Goal: Information Seeking & Learning: Learn about a topic

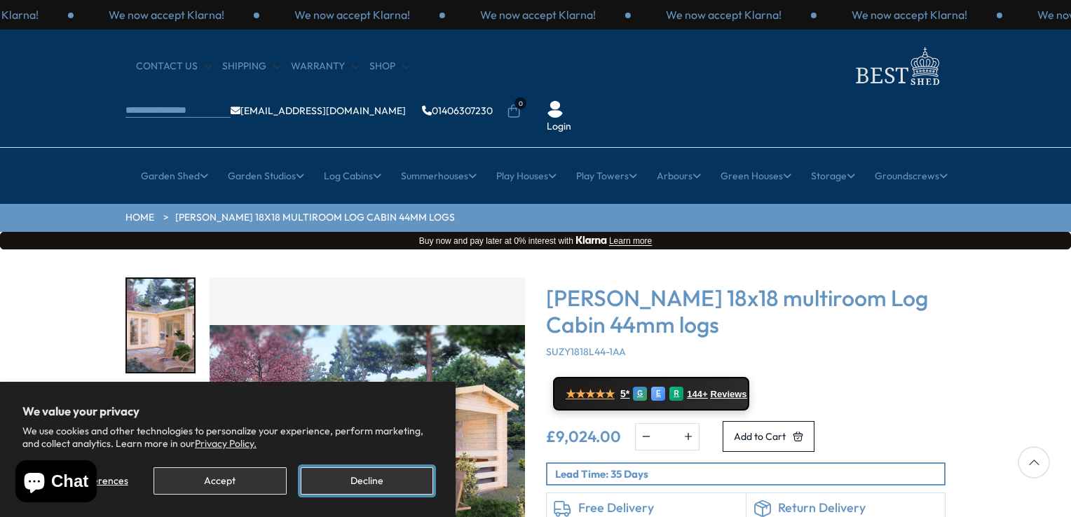
click at [370, 484] on button "Decline" at bounding box center [367, 481] width 132 height 27
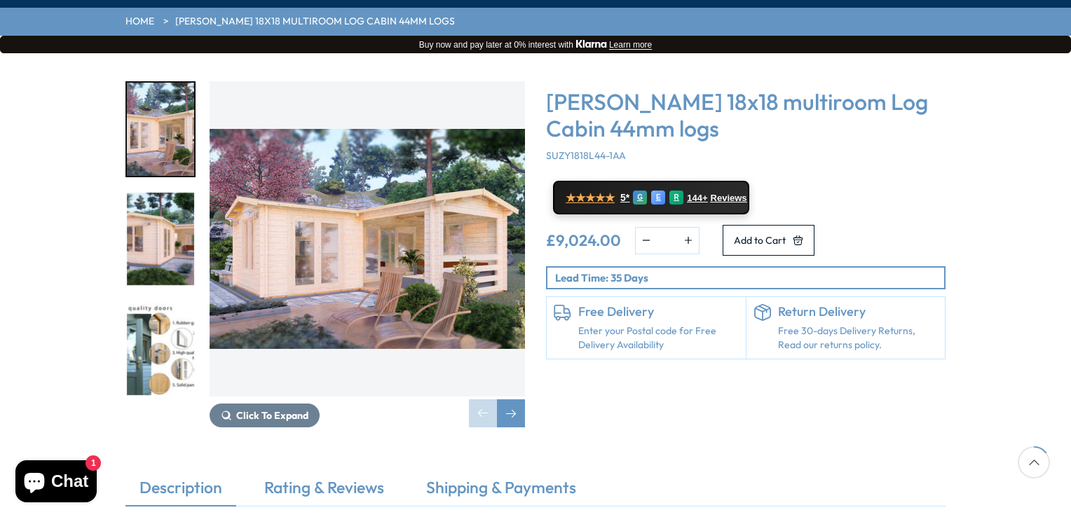
scroll to position [224, 0]
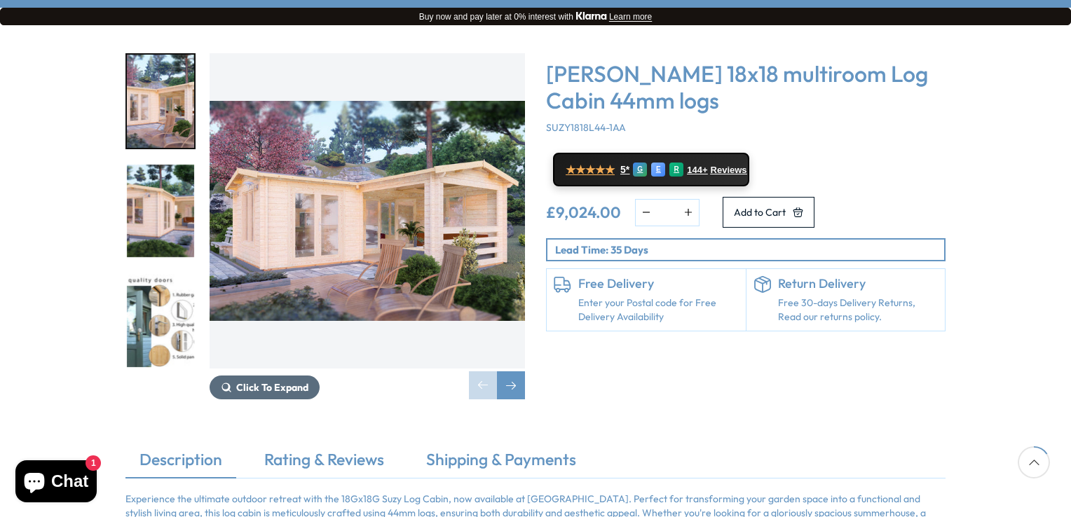
click at [272, 381] on span "Click To Expand" at bounding box center [272, 387] width 72 height 13
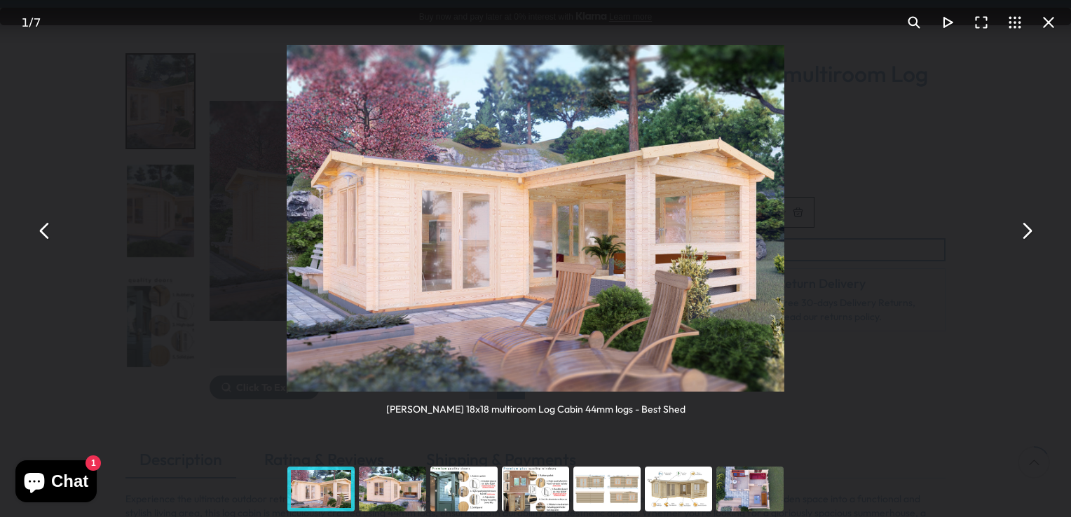
click at [1030, 231] on button "You can close this modal content with the ESC key" at bounding box center [1027, 231] width 34 height 34
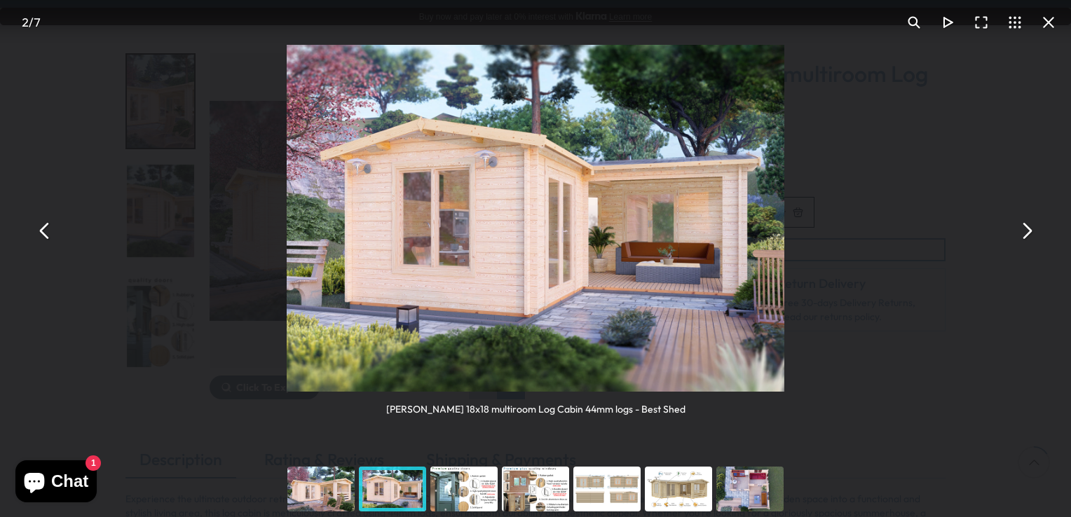
click at [1030, 231] on button "You can close this modal content with the ESC key" at bounding box center [1027, 231] width 34 height 34
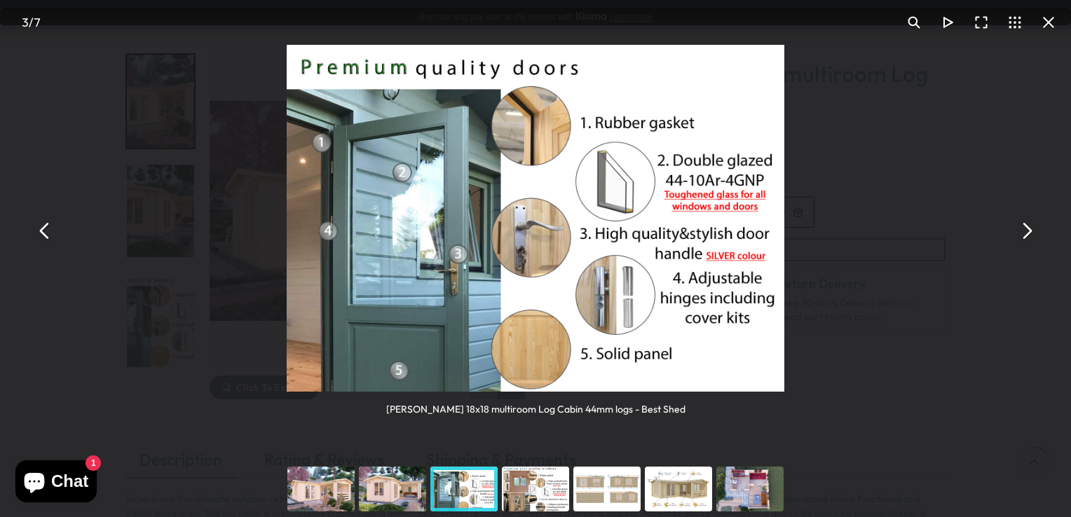
click at [1030, 231] on button "You can close this modal content with the ESC key" at bounding box center [1027, 231] width 34 height 34
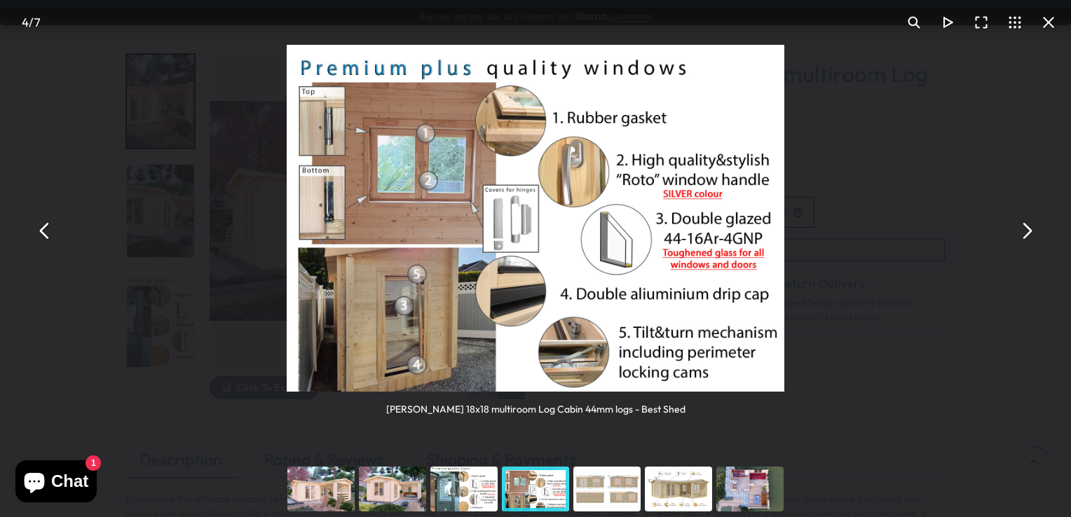
click at [1030, 231] on button "You can close this modal content with the ESC key" at bounding box center [1027, 231] width 34 height 34
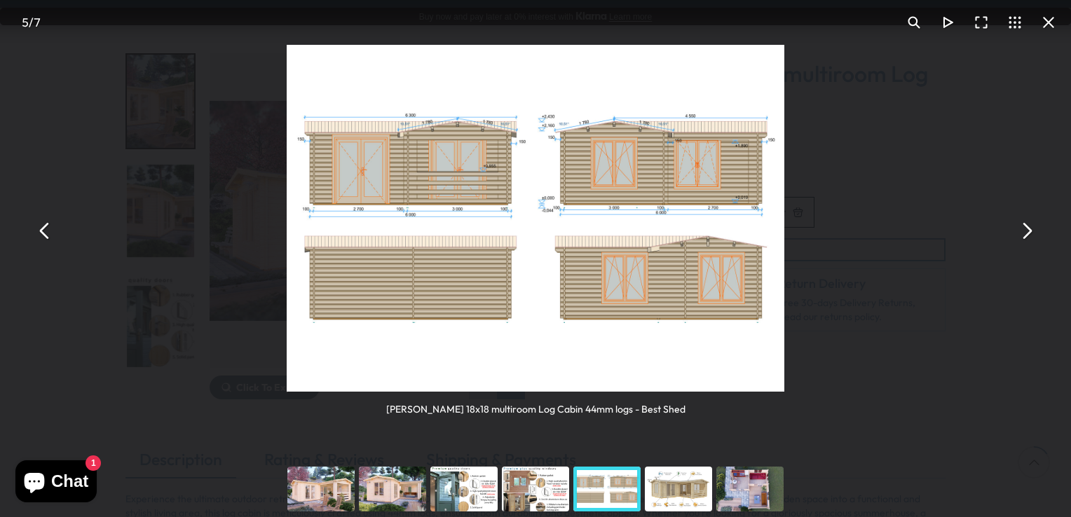
click at [1030, 231] on button "You can close this modal content with the ESC key" at bounding box center [1027, 231] width 34 height 34
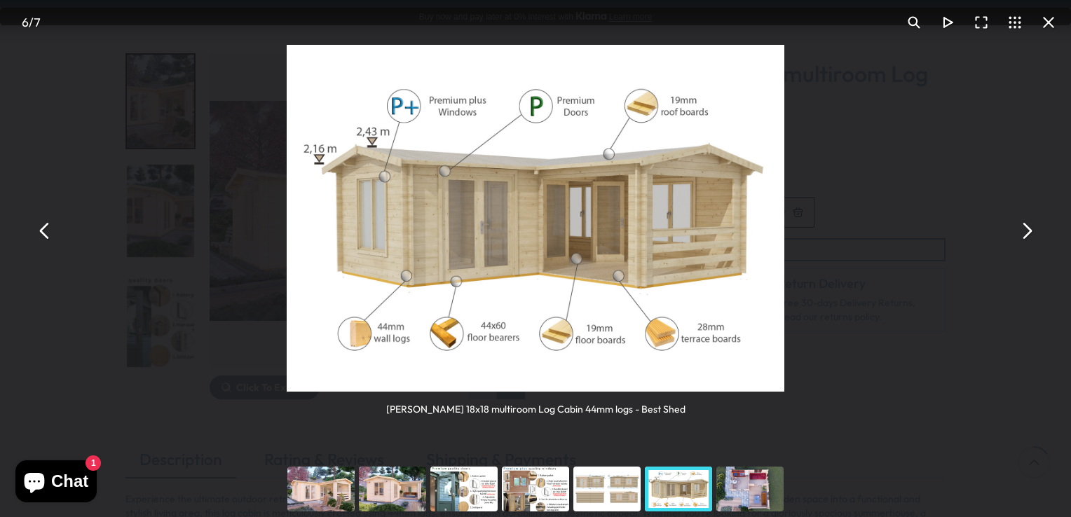
click at [1030, 231] on button "You can close this modal content with the ESC key" at bounding box center [1027, 231] width 34 height 34
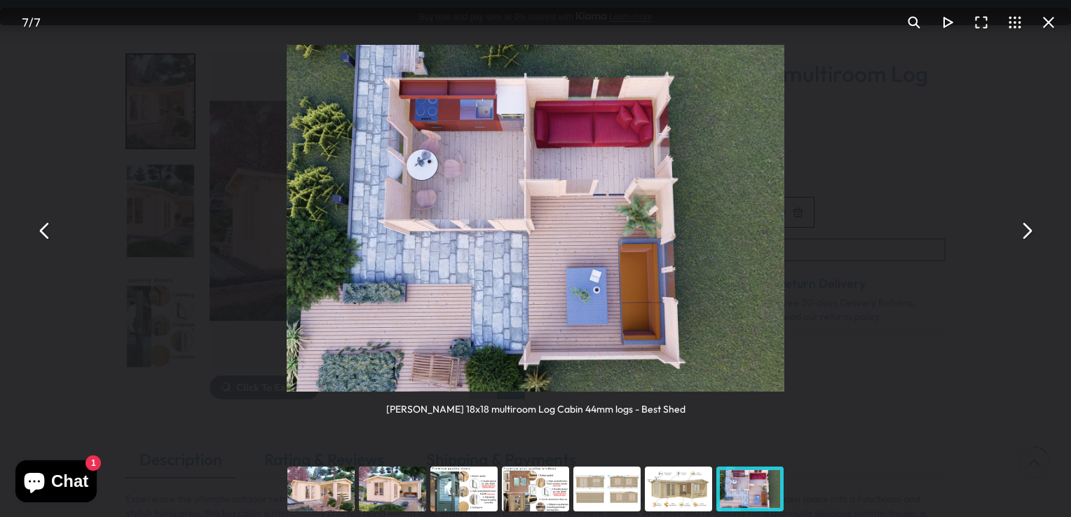
click at [1030, 231] on button "You can close this modal content with the ESC key" at bounding box center [1027, 231] width 34 height 34
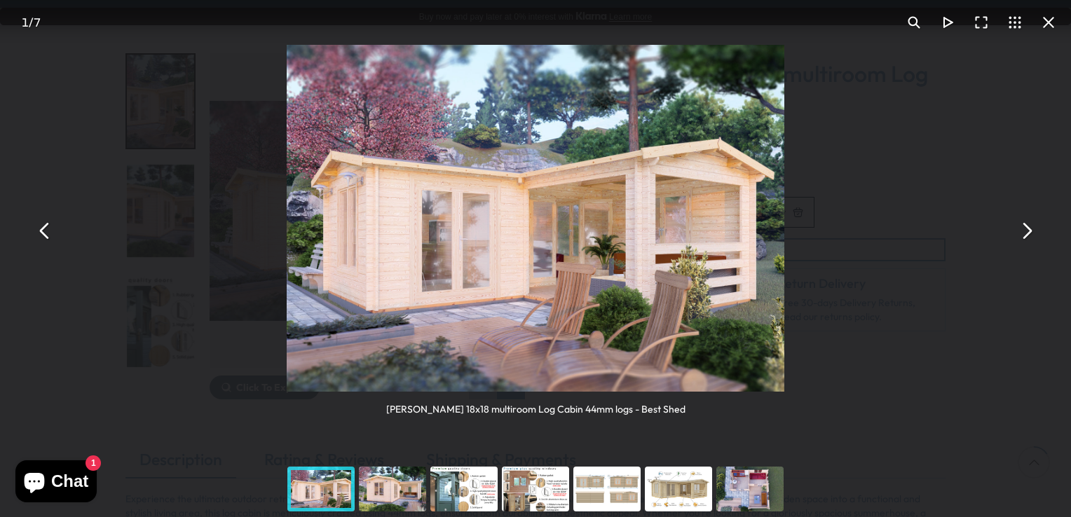
click at [1030, 231] on button "You can close this modal content with the ESC key" at bounding box center [1027, 231] width 34 height 34
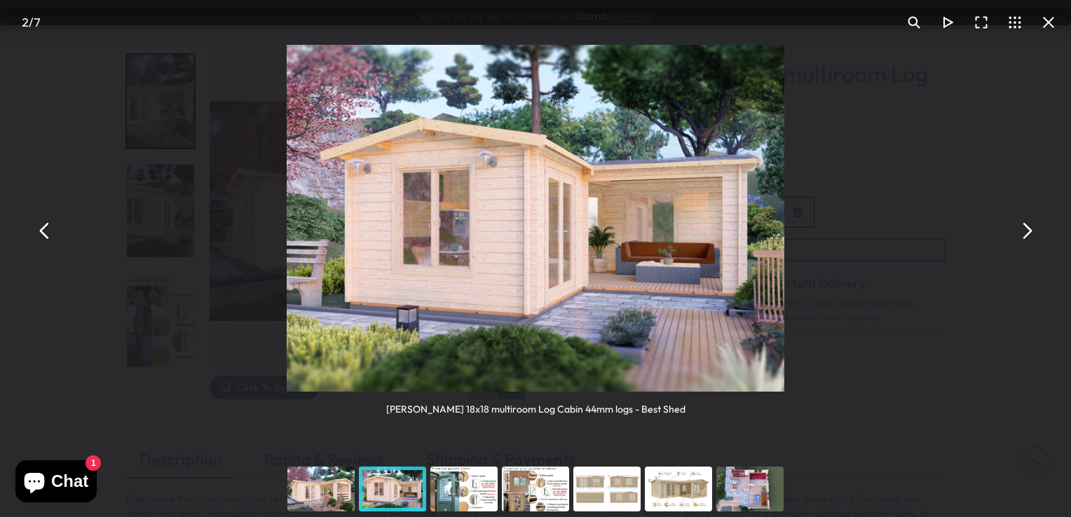
click at [748, 487] on div "You can close this modal content with the ESC key" at bounding box center [750, 489] width 72 height 56
